Goal: Information Seeking & Learning: Learn about a topic

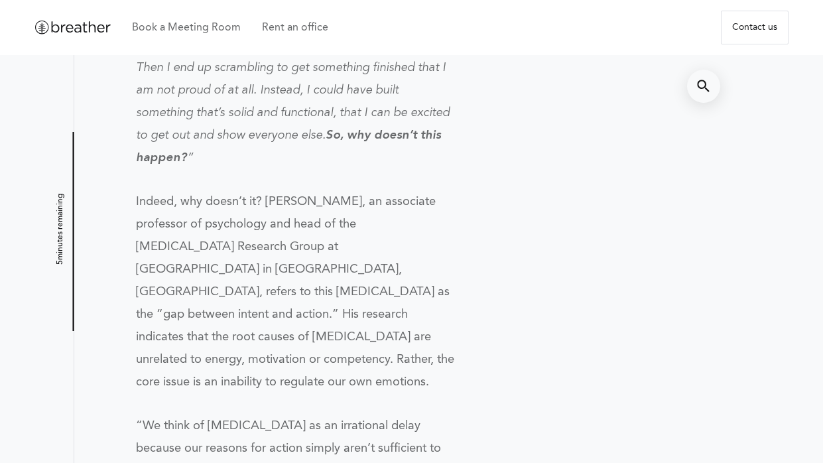
scroll to position [980, 0]
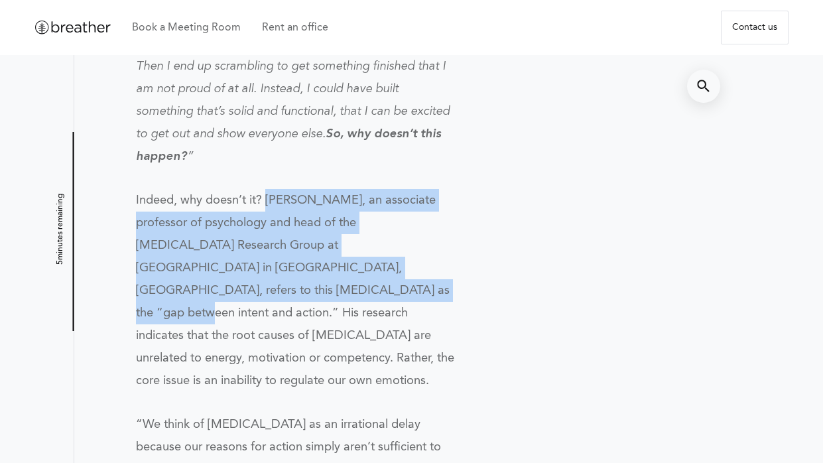
drag, startPoint x: 266, startPoint y: 178, endPoint x: 178, endPoint y: 274, distance: 130.0
click at [178, 274] on span "Indeed, why doesn’t it? [PERSON_NAME], an associate professor of psychology and…" at bounding box center [295, 290] width 318 height 192
click at [271, 194] on span "Indeed, why doesn’t it? [PERSON_NAME], an associate professor of psychology and…" at bounding box center [295, 290] width 318 height 192
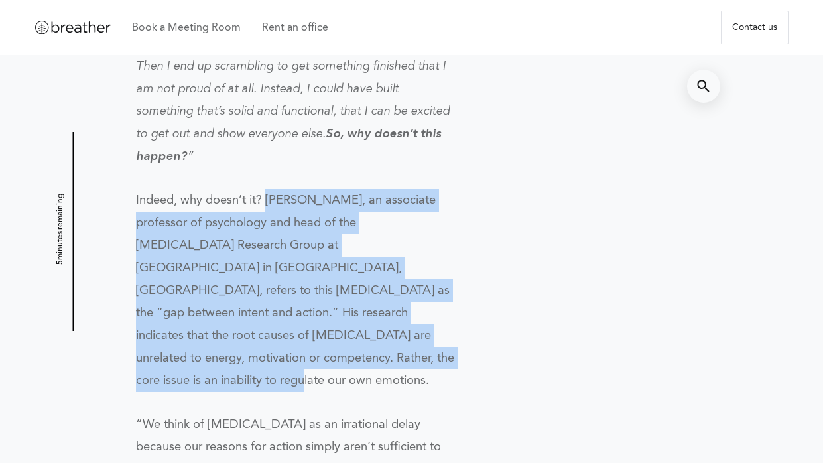
drag, startPoint x: 266, startPoint y: 176, endPoint x: 346, endPoint y: 329, distance: 172.4
click at [346, 329] on p "Indeed, why doesn’t it? [PERSON_NAME], an associate professor of psychology and…" at bounding box center [295, 290] width 319 height 203
click at [347, 324] on p "Indeed, why doesn’t it? [PERSON_NAME], an associate professor of psychology and…" at bounding box center [295, 290] width 319 height 203
drag, startPoint x: 265, startPoint y: 174, endPoint x: 354, endPoint y: 347, distance: 194.6
click at [354, 347] on p "Indeed, why doesn’t it? [PERSON_NAME], an associate professor of psychology and…" at bounding box center [295, 290] width 319 height 203
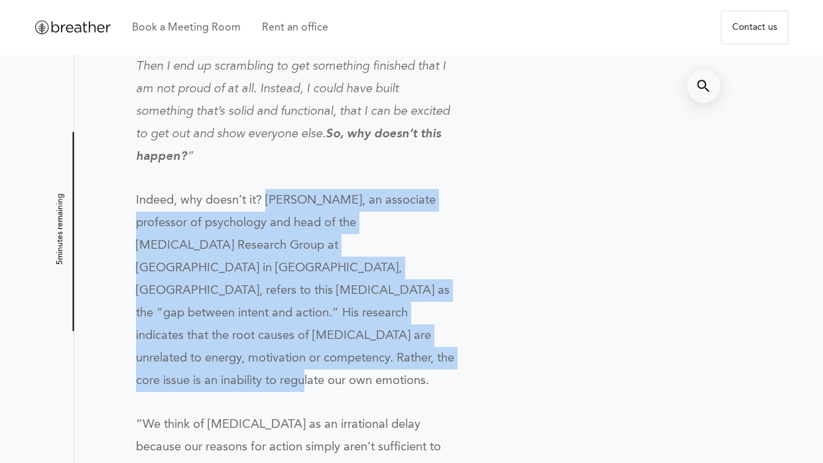
copy span "[PERSON_NAME], an associate professor of psychology and head of the [MEDICAL_DA…"
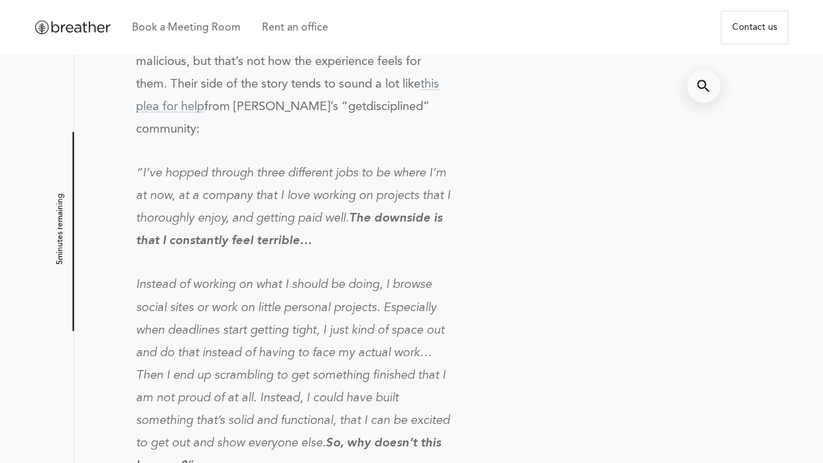
scroll to position [671, 0]
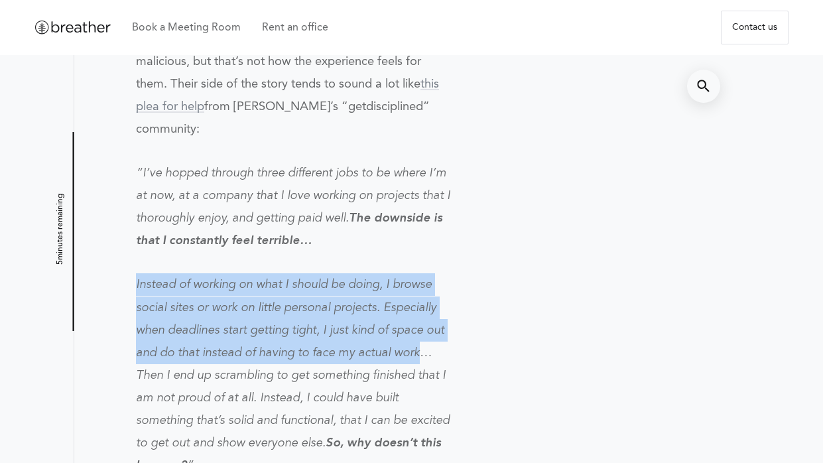
drag, startPoint x: 135, startPoint y: 261, endPoint x: 420, endPoint y: 331, distance: 293.6
click at [420, 331] on span "Instead of working on what I should be doing, I browse social sites or work on …" at bounding box center [293, 364] width 314 height 170
copy span "Instead of working on what I should be doing, I browse social sites or work on …"
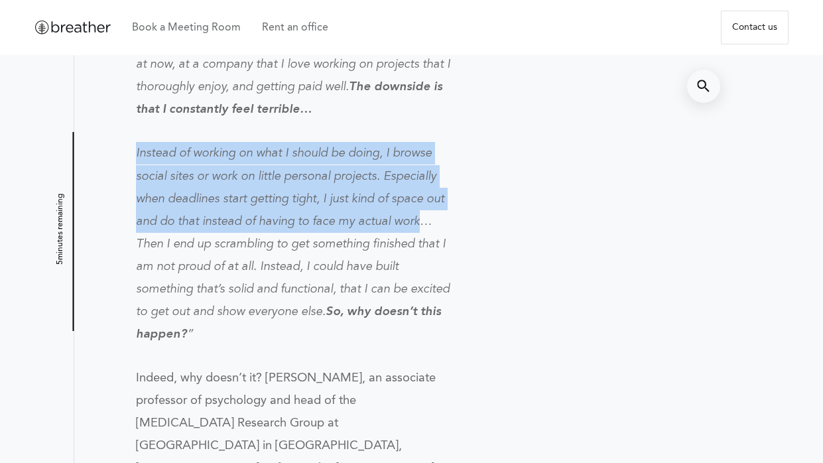
scroll to position [803, 0]
